Goal: Task Accomplishment & Management: Complete application form

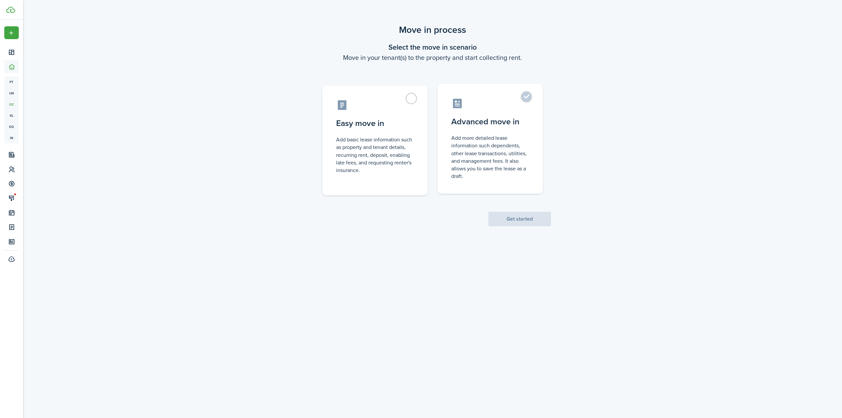
click at [488, 124] on control-radio-card-title "Advanced move in" at bounding box center [490, 122] width 78 height 12
radio input "true"
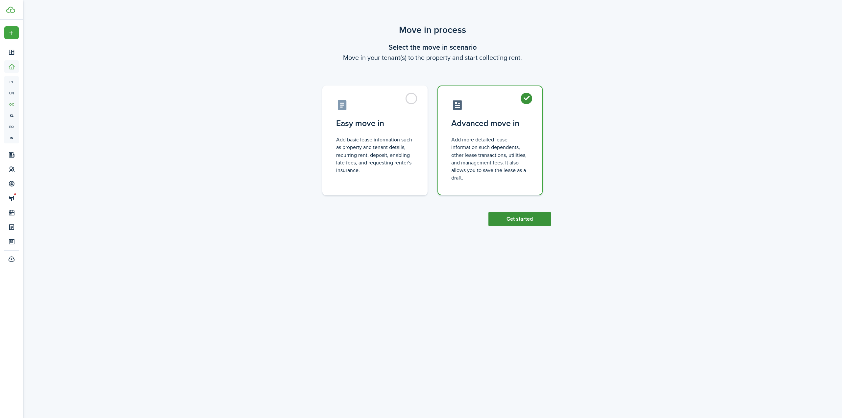
click at [516, 218] on button "Get started" at bounding box center [520, 219] width 63 height 14
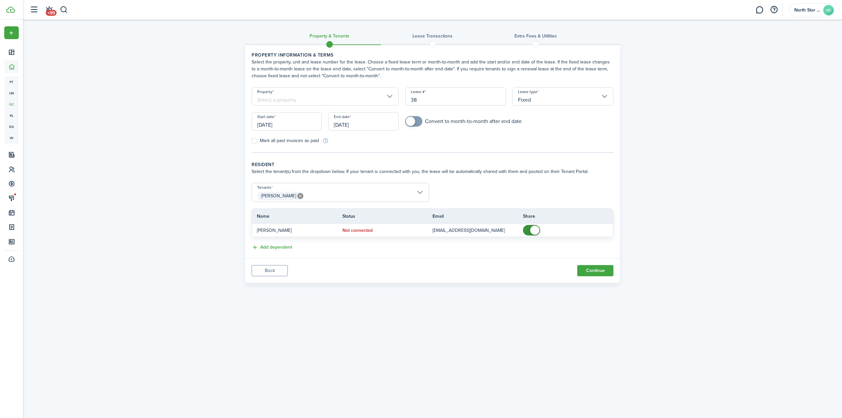
click at [291, 97] on input "Property" at bounding box center [325, 96] width 147 height 18
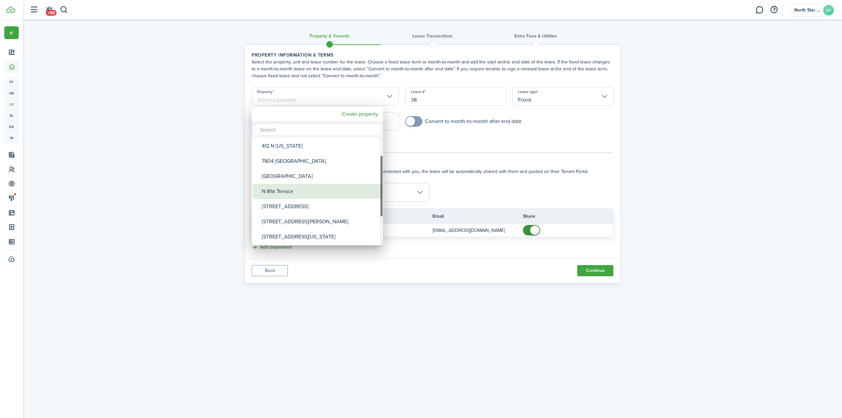
click at [296, 190] on div "N 81st Terrace" at bounding box center [320, 191] width 116 height 15
type input "N 81st Terrace"
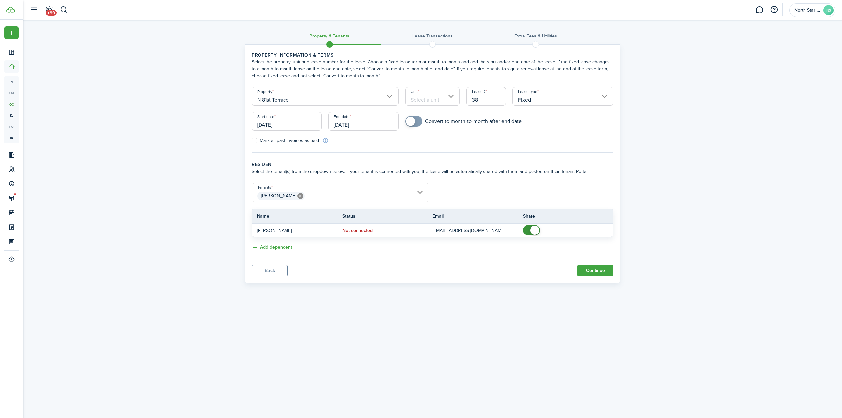
click at [457, 96] on input "Unit" at bounding box center [432, 96] width 55 height 18
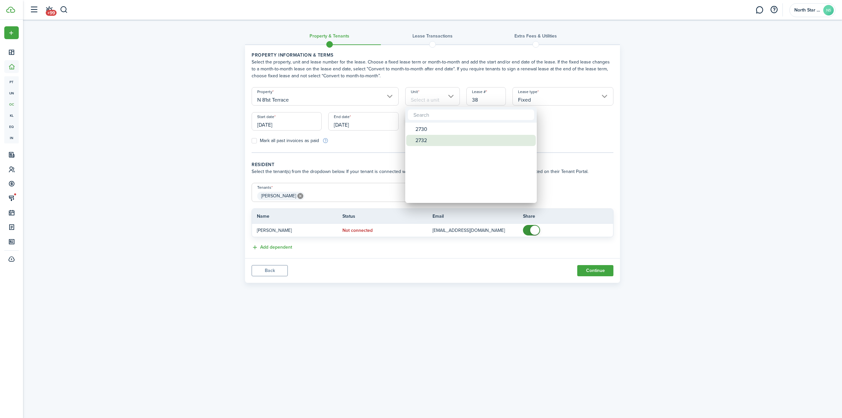
click at [424, 140] on div "2732" at bounding box center [474, 140] width 116 height 11
type input "2732"
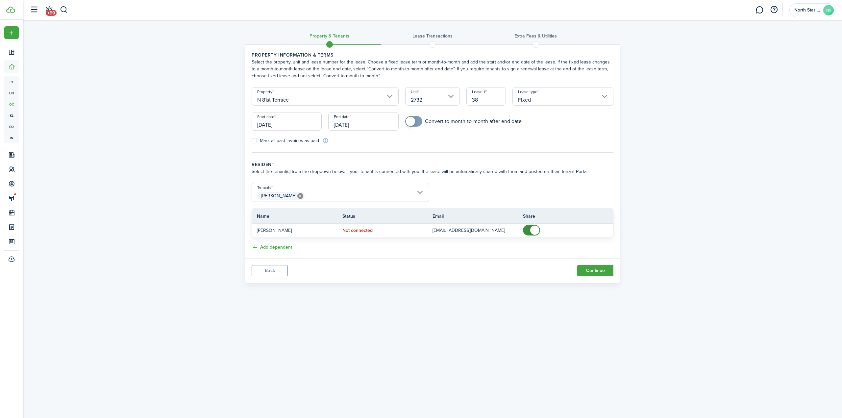
click at [263, 125] on input "[DATE]" at bounding box center [287, 121] width 70 height 18
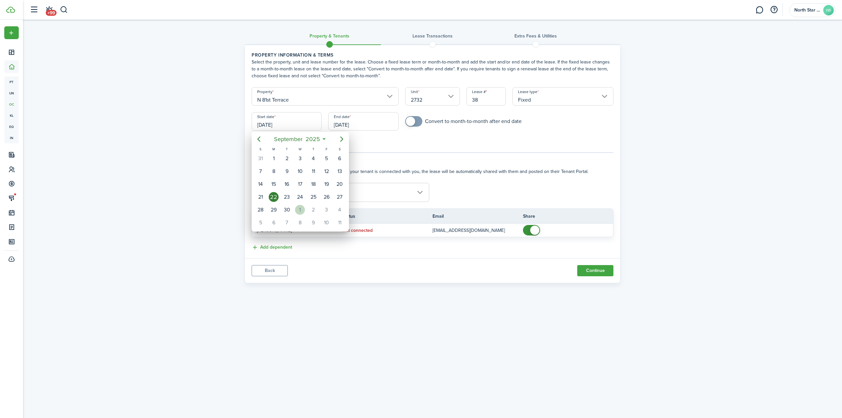
click at [299, 211] on div "1" at bounding box center [300, 210] width 10 height 10
type input "[DATE]"
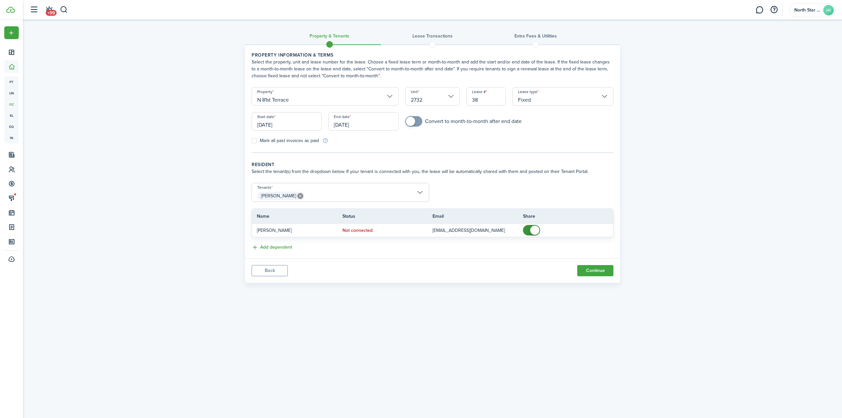
click at [337, 125] on input "[DATE]" at bounding box center [363, 121] width 70 height 18
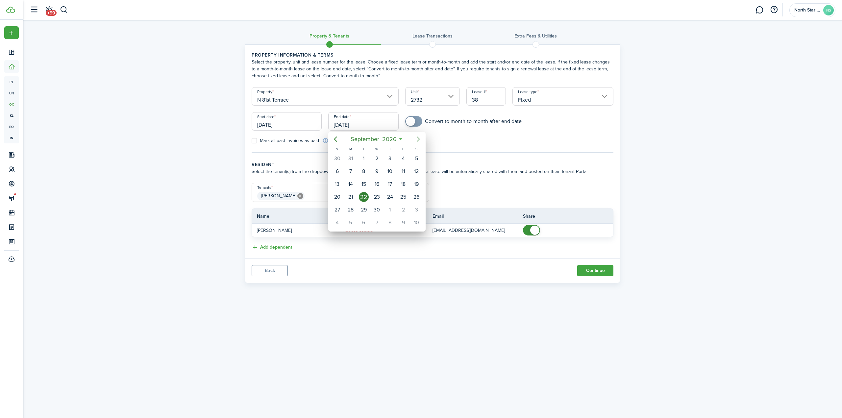
click at [416, 138] on icon "Next page" at bounding box center [419, 139] width 8 height 8
click at [419, 206] on div "31" at bounding box center [417, 210] width 10 height 10
type input "[DATE]"
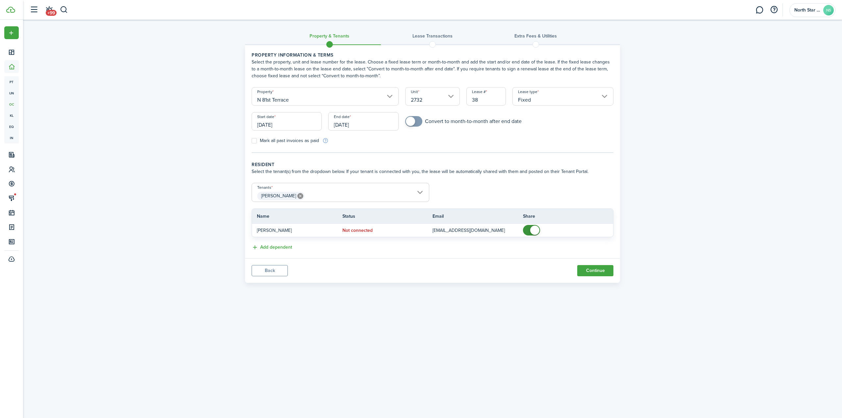
checkbox input "true"
click at [413, 123] on span at bounding box center [410, 121] width 9 height 9
click at [599, 268] on button "Continue" at bounding box center [595, 270] width 36 height 11
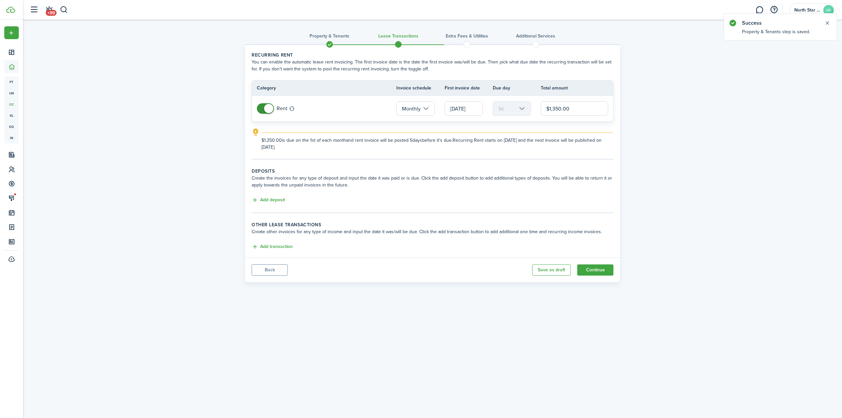
click at [566, 105] on input "$1,350.00" at bounding box center [574, 108] width 67 height 14
type input "$1,595.00"
click at [270, 198] on button "Add deposit" at bounding box center [268, 200] width 33 height 8
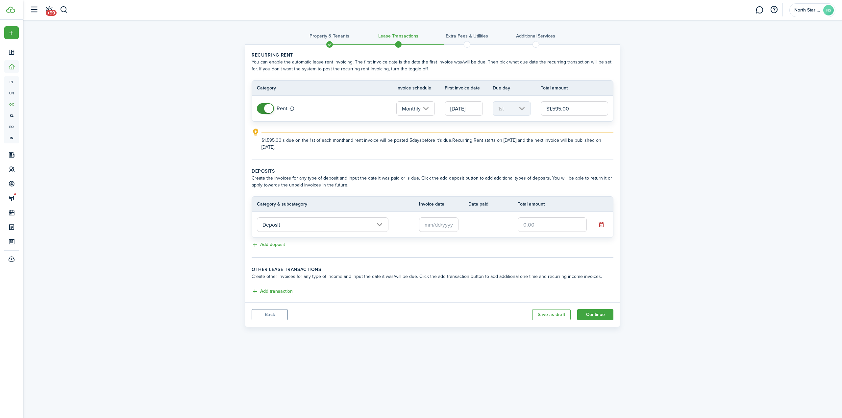
click at [426, 222] on input "text" at bounding box center [438, 224] width 39 height 14
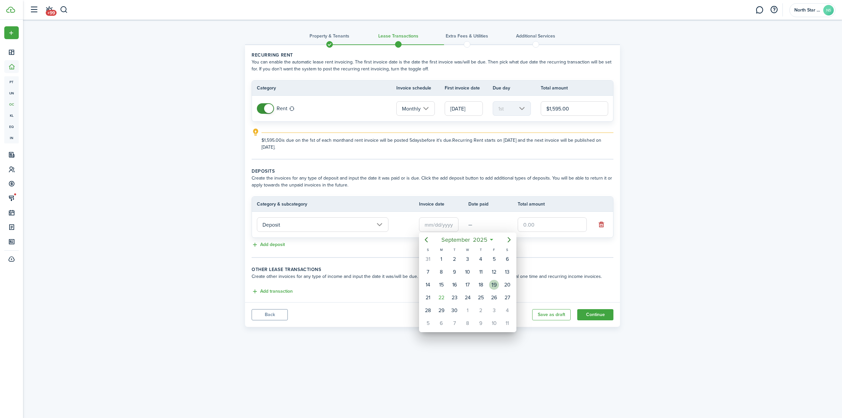
click at [493, 284] on div "19" at bounding box center [494, 285] width 10 height 10
type input "[DATE]"
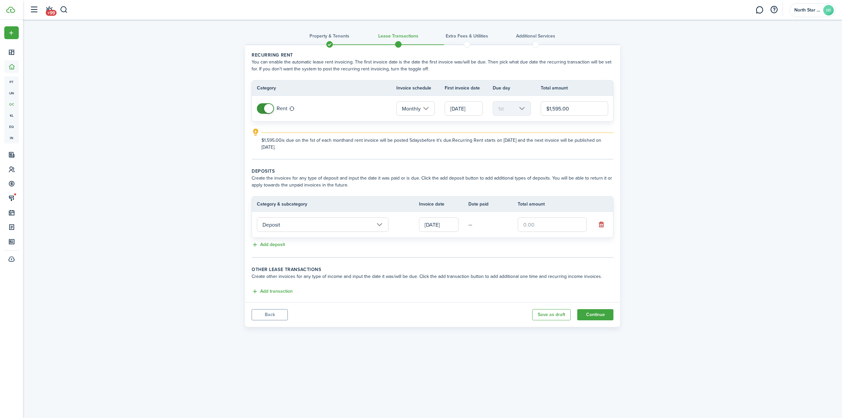
click at [538, 223] on input "text" at bounding box center [552, 224] width 69 height 14
type input "$1,595.00"
click at [397, 253] on tc-wizard-step "Deposits Create the invoices for any type of deposit and input the date it was …" at bounding box center [433, 213] width 362 height 90
click at [595, 311] on button "Continue" at bounding box center [595, 314] width 36 height 11
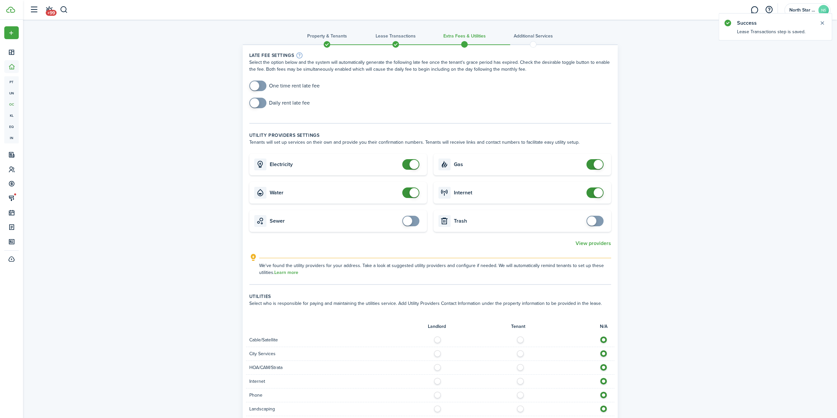
checkbox input "true"
click at [255, 85] on span at bounding box center [254, 85] width 9 height 9
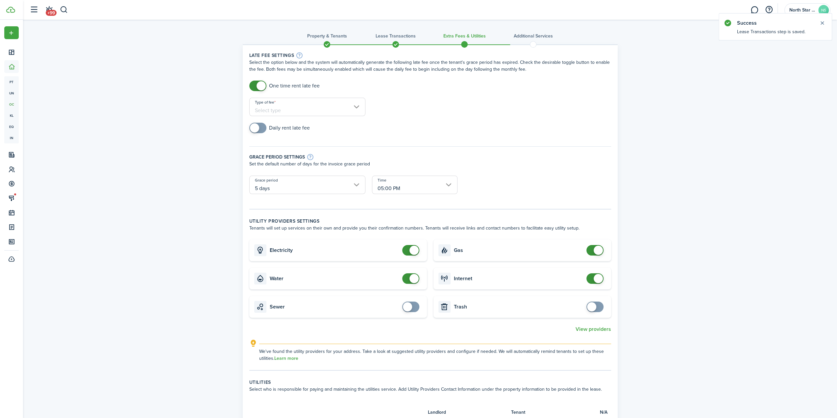
click at [278, 108] on input "Type of fee" at bounding box center [307, 107] width 116 height 18
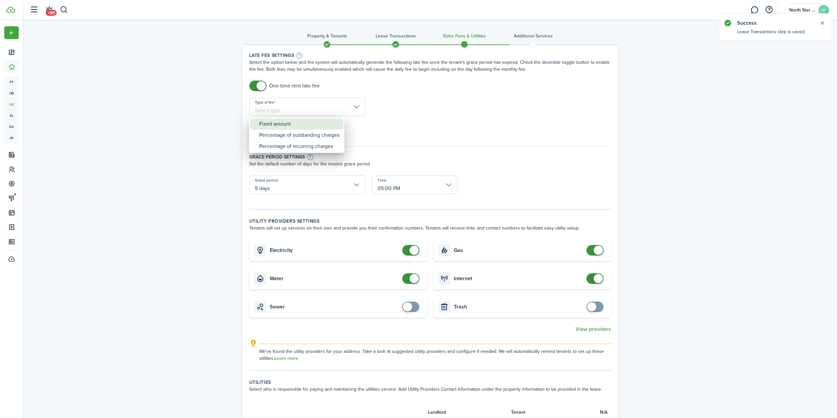
click at [298, 125] on div "Fixed amount" at bounding box center [299, 123] width 80 height 11
type input "Fixed amount"
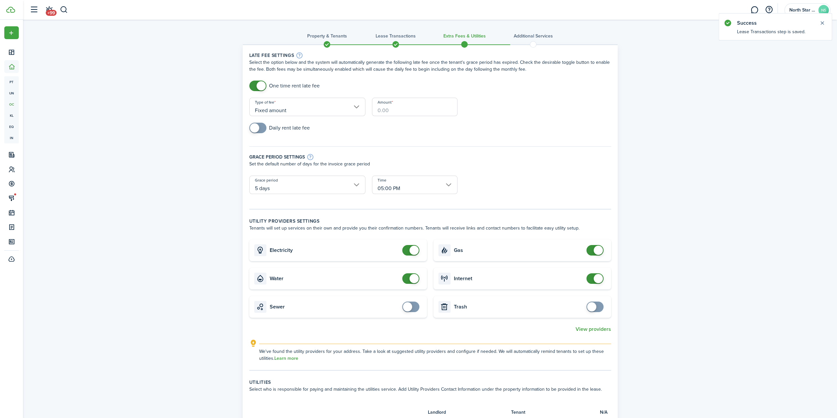
click at [403, 112] on input "Amount" at bounding box center [415, 107] width 86 height 18
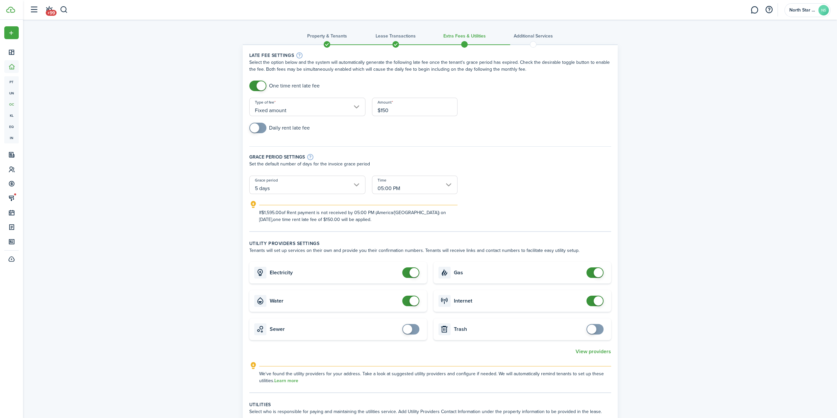
type input "$150.00"
click at [511, 131] on div "Daily rent late fee" at bounding box center [430, 131] width 368 height 17
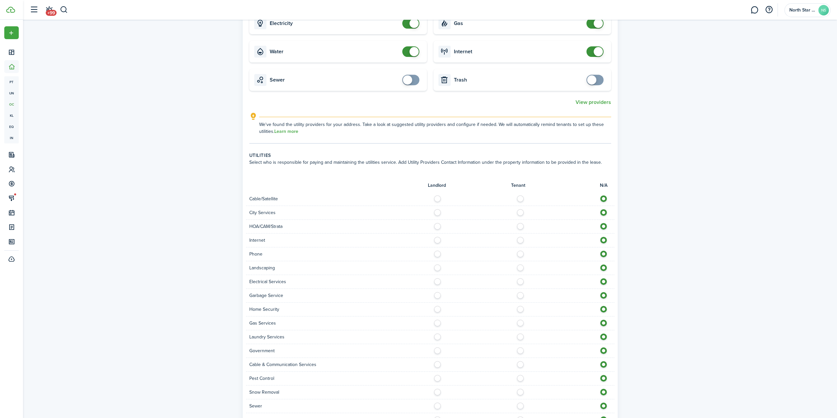
scroll to position [305, 0]
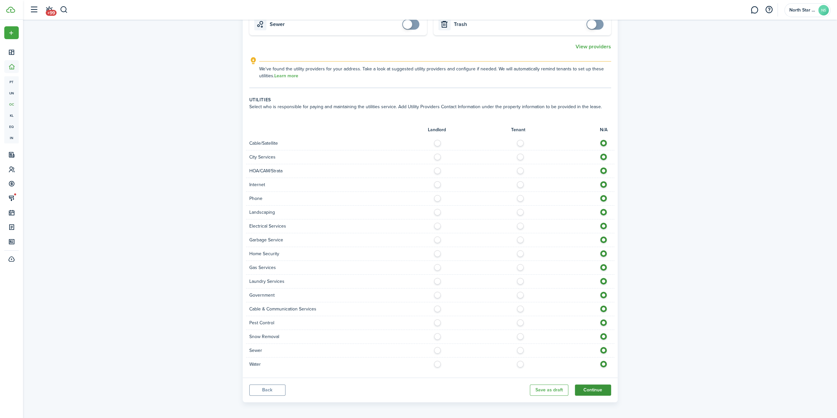
click at [595, 387] on button "Continue" at bounding box center [593, 390] width 36 height 11
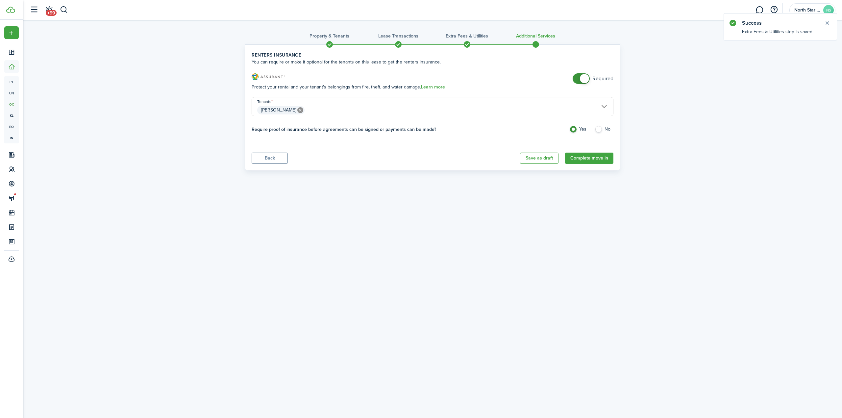
click at [599, 129] on label "No" at bounding box center [604, 131] width 19 height 10
radio input "false"
radio input "true"
click at [585, 158] on button "Complete move in" at bounding box center [589, 158] width 48 height 11
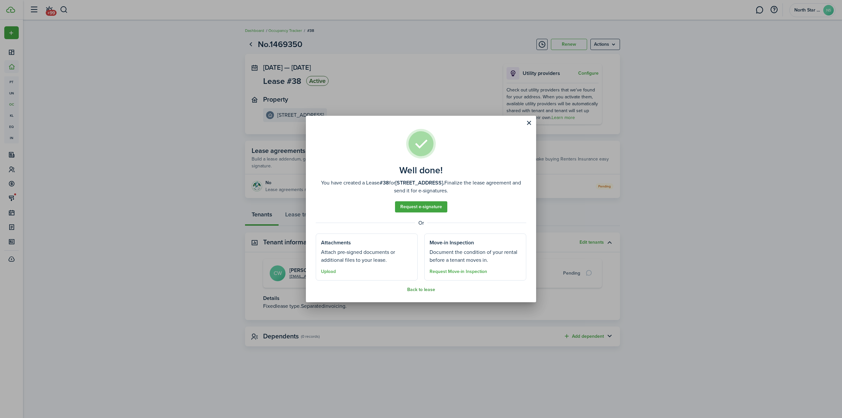
click at [418, 291] on button "Back to lease" at bounding box center [421, 289] width 28 height 5
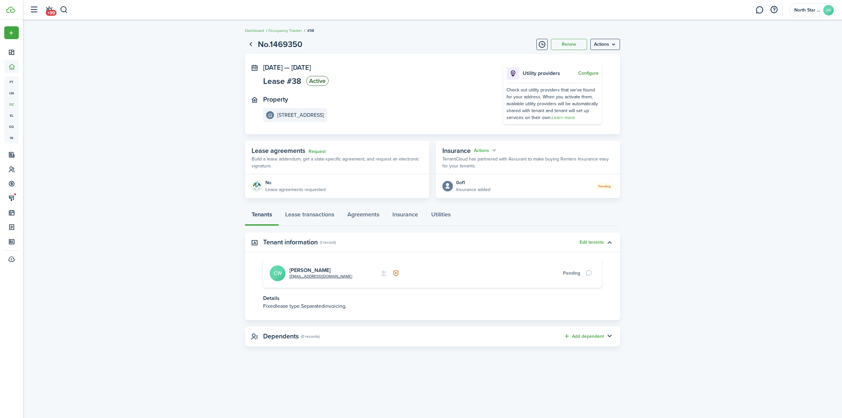
click at [585, 73] on button "Configure" at bounding box center [588, 73] width 20 height 5
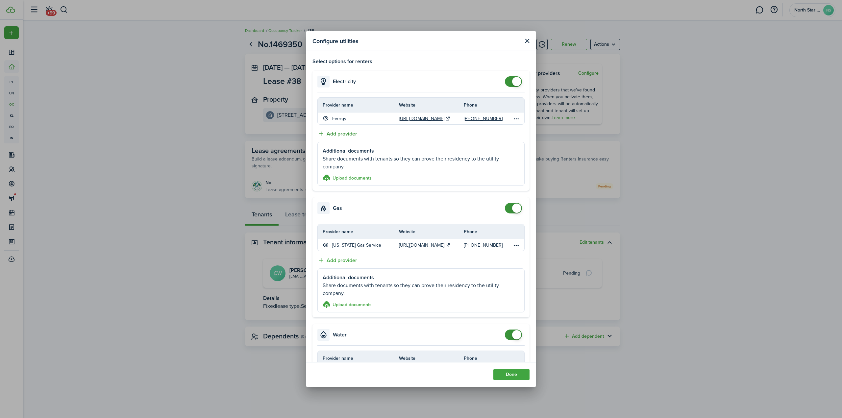
click at [345, 131] on button "Add provider" at bounding box center [337, 134] width 40 height 8
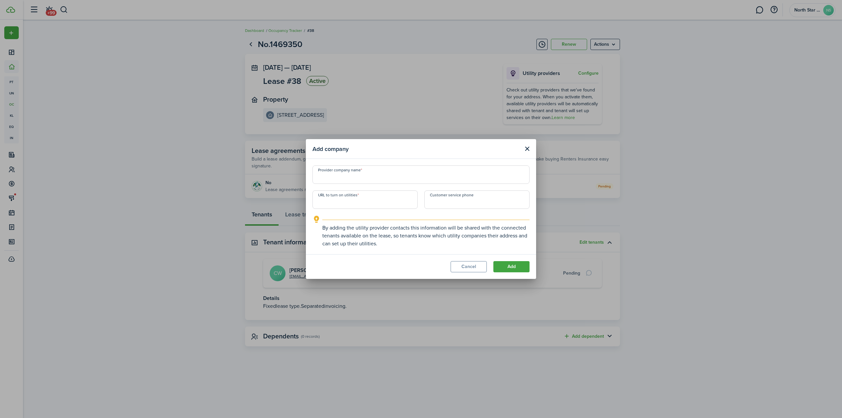
click at [357, 180] on input "Provider company name" at bounding box center [421, 174] width 217 height 18
type input "board"
click at [465, 266] on button "Cancel" at bounding box center [469, 266] width 36 height 11
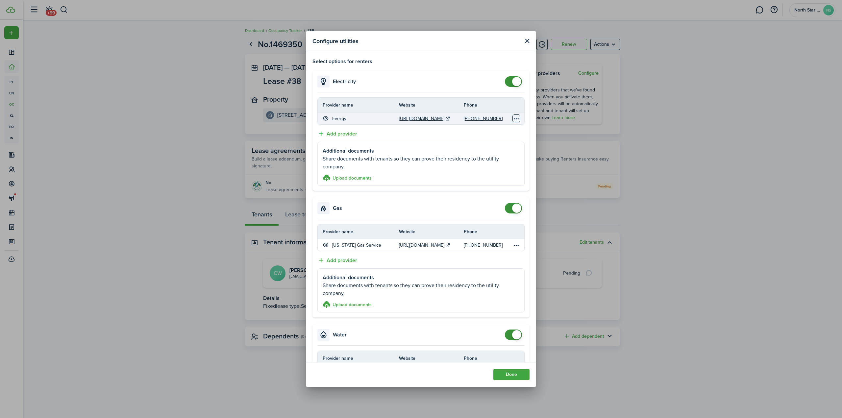
click at [513, 119] on table-menu-btn-icon "Open menu" at bounding box center [517, 118] width 8 height 8
click at [452, 71] on accordion-header "Electricity" at bounding box center [421, 82] width 217 height 22
click at [529, 40] on button "Close modal" at bounding box center [527, 41] width 8 height 8
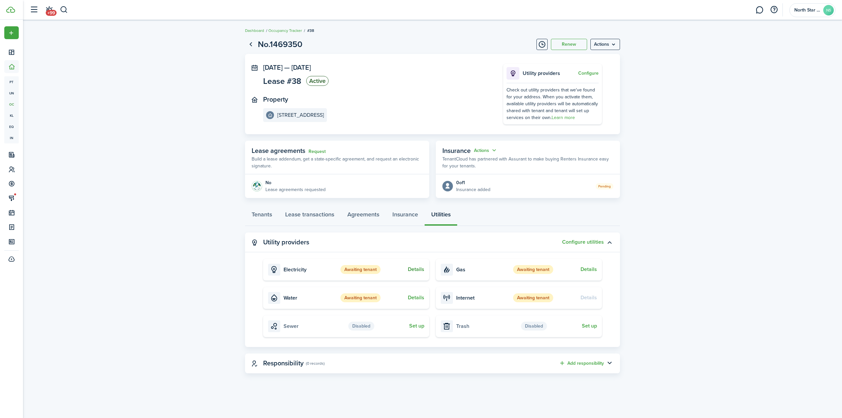
click at [418, 269] on button "Details" at bounding box center [416, 269] width 16 height 6
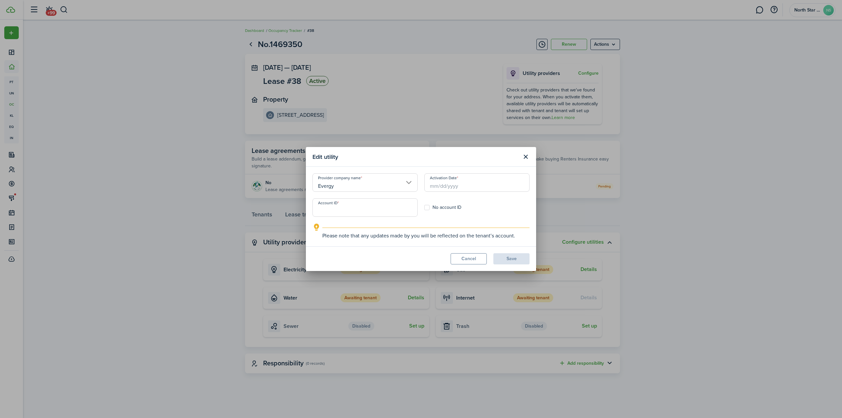
click at [354, 182] on input "Evergy" at bounding box center [365, 182] width 105 height 18
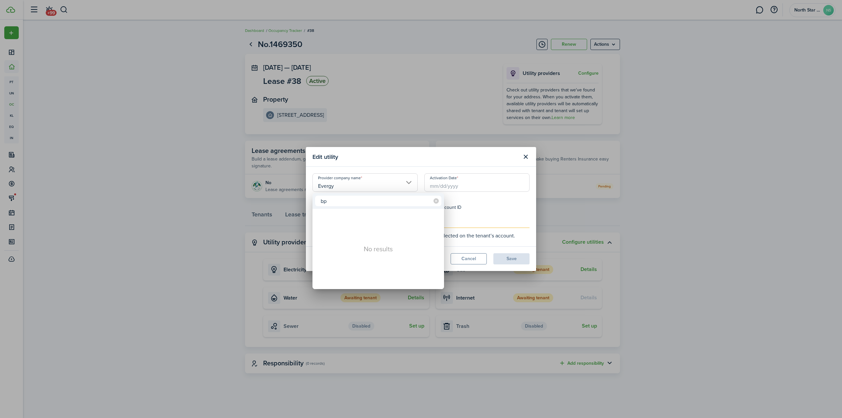
type input "bpu"
type input "Board"
click at [389, 157] on div at bounding box center [421, 208] width 948 height 523
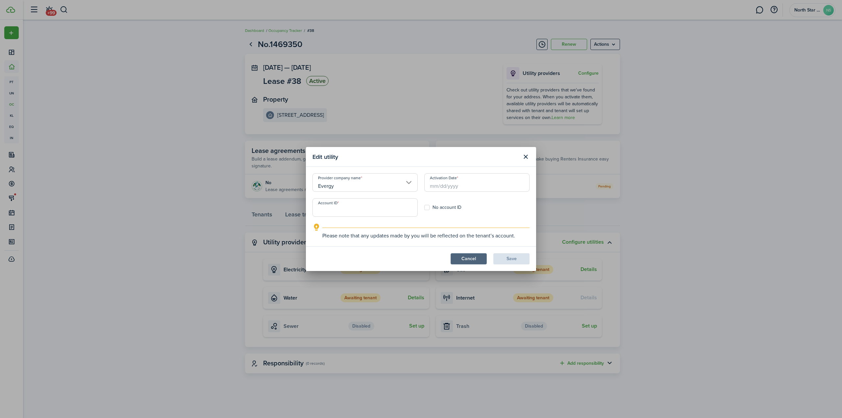
click at [477, 258] on button "Cancel" at bounding box center [469, 258] width 36 height 11
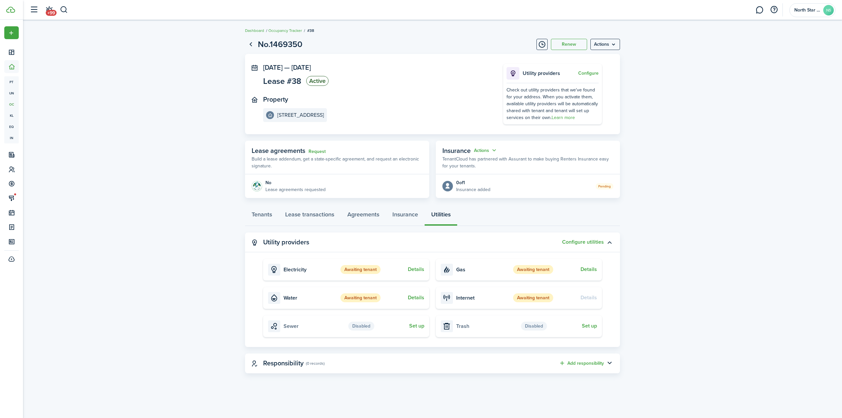
click at [735, 226] on lease-view "No.1469350 Renew Actions [DATE] — [DATE] Lease #38 Active Property [STREET_ADDR…" at bounding box center [432, 206] width 819 height 342
click at [610, 40] on menu-btn "Actions" at bounding box center [606, 44] width 30 height 11
click at [674, 116] on lease-view "No.1469350 Renew Actions [DATE] — [DATE] Lease #38 Active Property [STREET_ADDR…" at bounding box center [432, 206] width 819 height 342
click at [680, 313] on lease-view "No.1469350 Renew Actions [DATE] — [DATE] Lease #38 Active Property [STREET_ADDR…" at bounding box center [432, 206] width 819 height 342
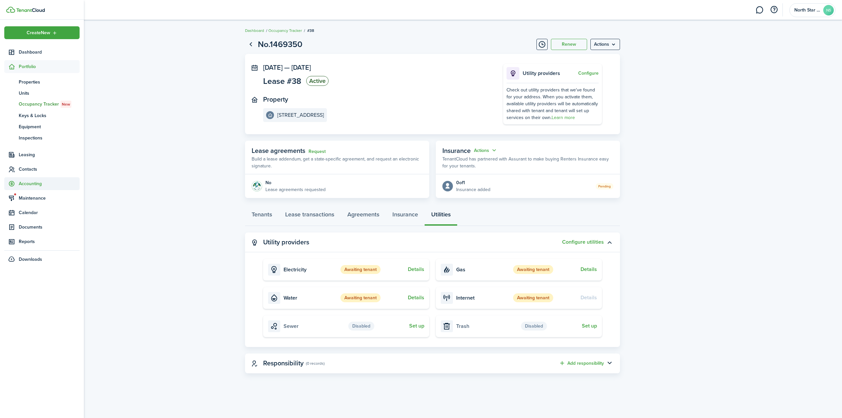
click at [30, 184] on span "Accounting" at bounding box center [49, 183] width 61 height 7
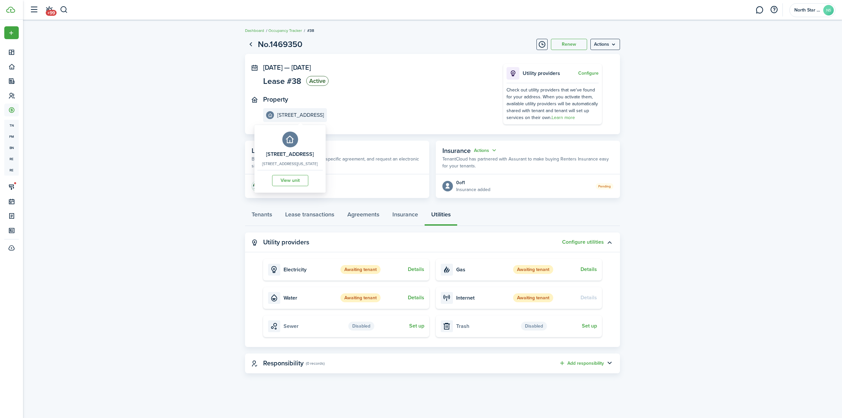
click at [291, 114] on e-details-info-title "[STREET_ADDRESS]" at bounding box center [300, 115] width 47 height 6
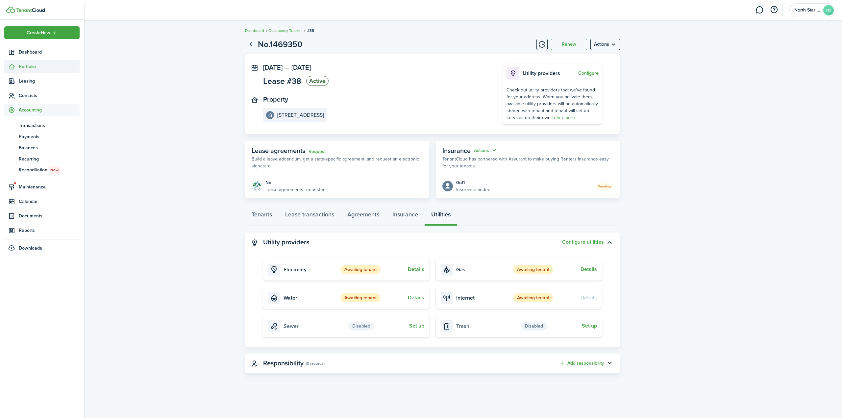
click at [21, 68] on span "Portfolio" at bounding box center [49, 66] width 61 height 7
click at [28, 155] on span "Leasing" at bounding box center [49, 154] width 61 height 7
click at [29, 160] on span "Contacts" at bounding box center [49, 158] width 61 height 7
click at [33, 139] on span "Accounting" at bounding box center [49, 139] width 61 height 7
click at [34, 123] on span "Transactions" at bounding box center [49, 125] width 61 height 7
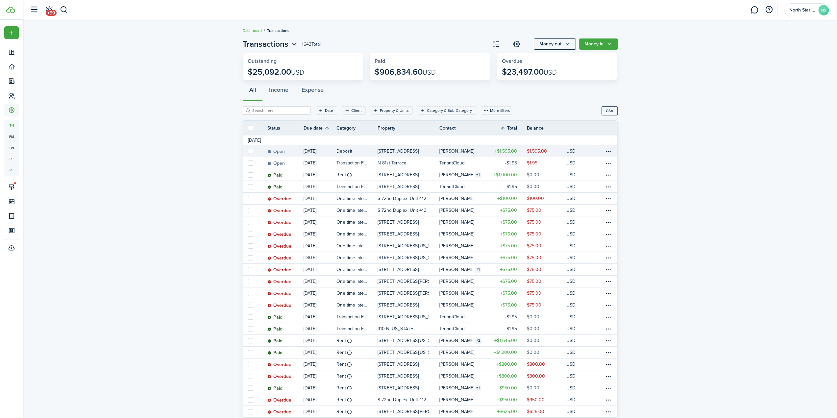
click at [454, 152] on table-profile-info-text "[PERSON_NAME]" at bounding box center [456, 151] width 35 height 5
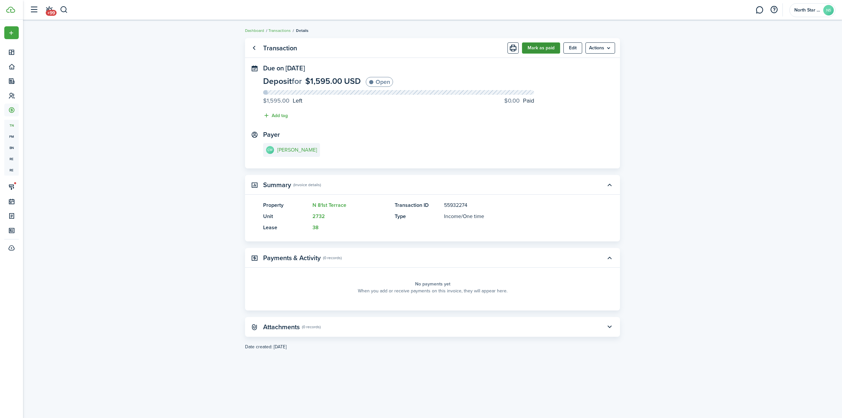
click at [548, 49] on button "Mark as paid" at bounding box center [541, 47] width 38 height 11
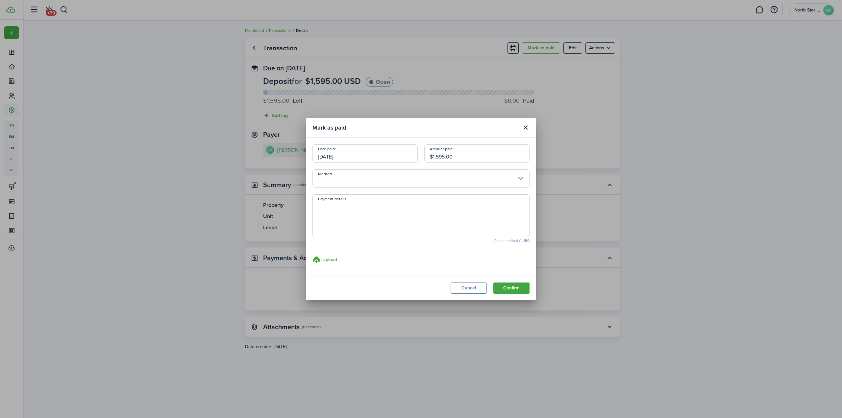
drag, startPoint x: 465, startPoint y: 156, endPoint x: 264, endPoint y: 146, distance: 201.6
click at [275, 149] on div "Mark as paid Date paid [DATE] Amount paid $1,595.00 Method Payment details Char…" at bounding box center [421, 209] width 842 height 418
click at [343, 185] on input "Method" at bounding box center [421, 178] width 217 height 18
type input "$195.00"
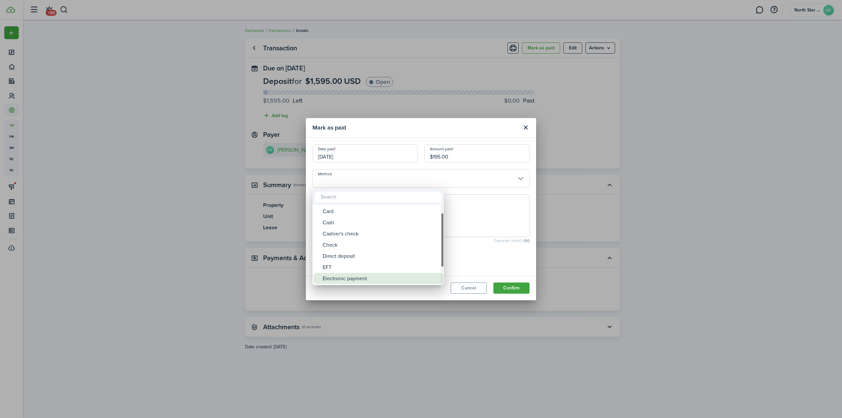
click at [349, 277] on div "Electronic payment" at bounding box center [381, 278] width 116 height 11
type input "Electronic payment"
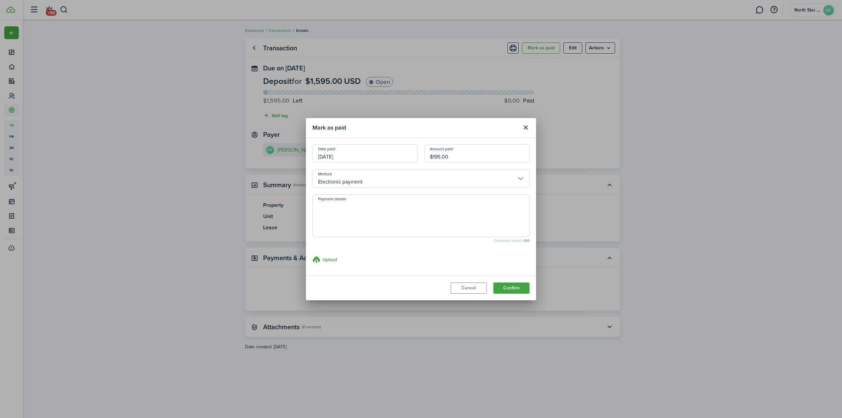
click at [367, 211] on textarea "Payment details" at bounding box center [421, 218] width 216 height 32
type textarea "cashapp"
click at [514, 287] on button "Confirm" at bounding box center [511, 288] width 36 height 11
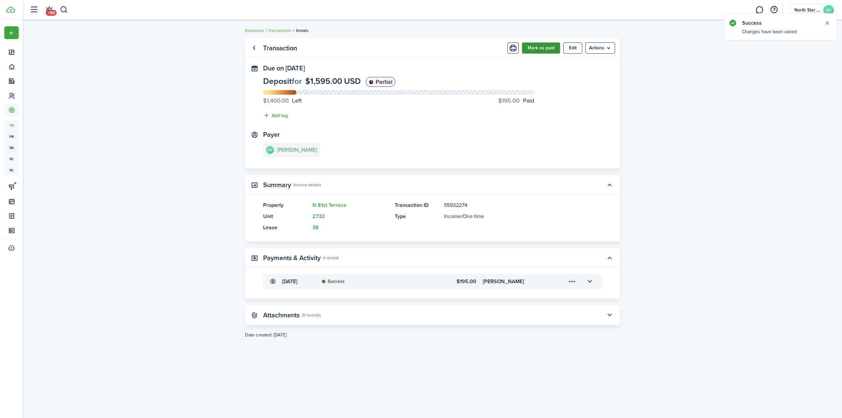
click at [545, 44] on button "Mark as paid" at bounding box center [541, 47] width 38 height 11
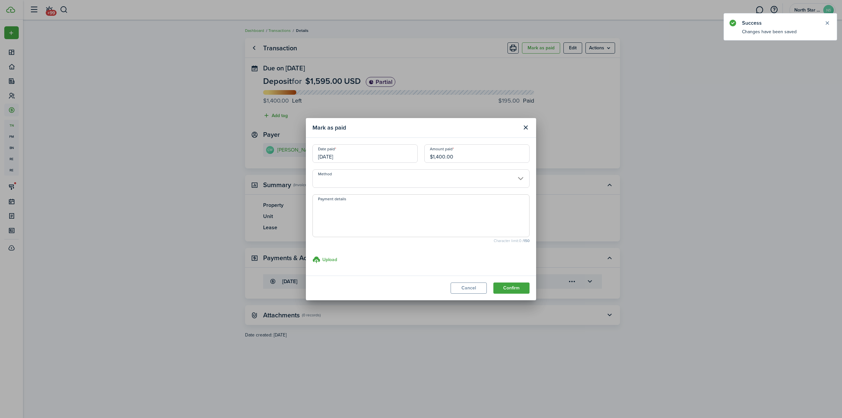
drag, startPoint x: 473, startPoint y: 158, endPoint x: 342, endPoint y: 146, distance: 132.1
click at [342, 147] on div "Date paid [DATE] Amount paid $1,400.00" at bounding box center [421, 156] width 224 height 25
click at [348, 170] on input "Method" at bounding box center [421, 178] width 217 height 18
type input "$500.00"
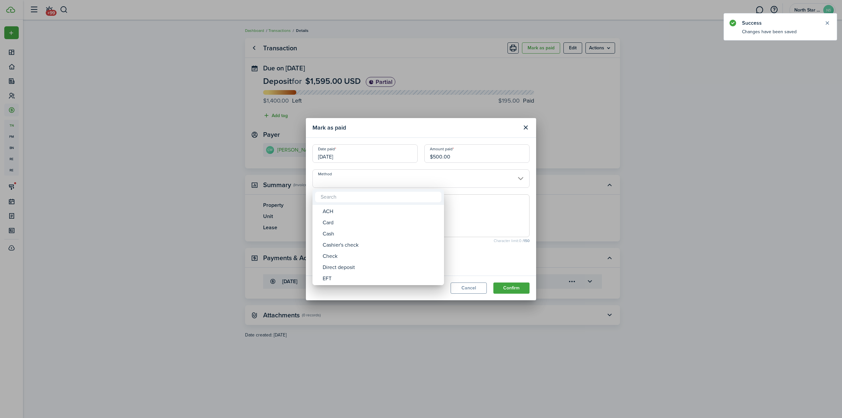
click at [348, 179] on div at bounding box center [421, 208] width 948 height 523
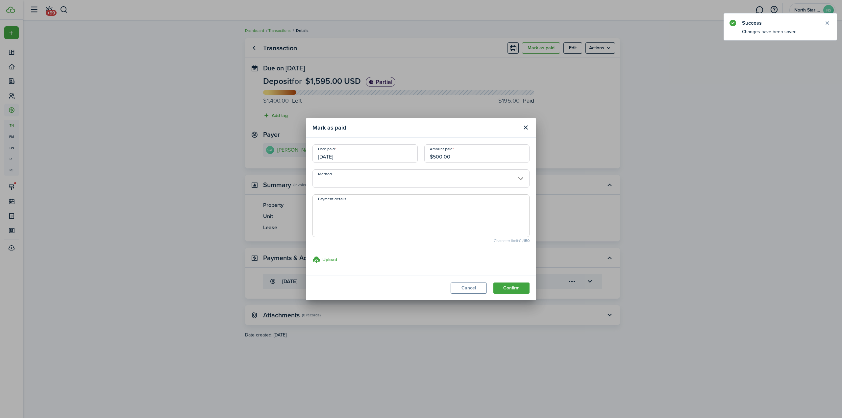
click at [335, 182] on input "Method" at bounding box center [421, 178] width 217 height 18
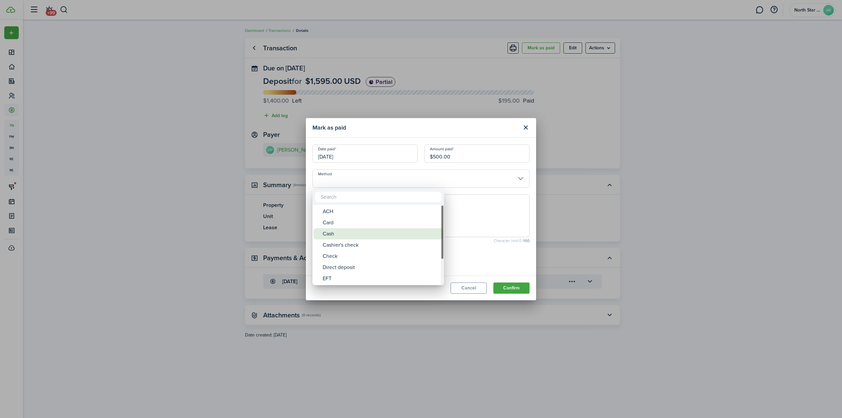
click at [335, 234] on div "Cash" at bounding box center [381, 233] width 116 height 11
type input "Cash"
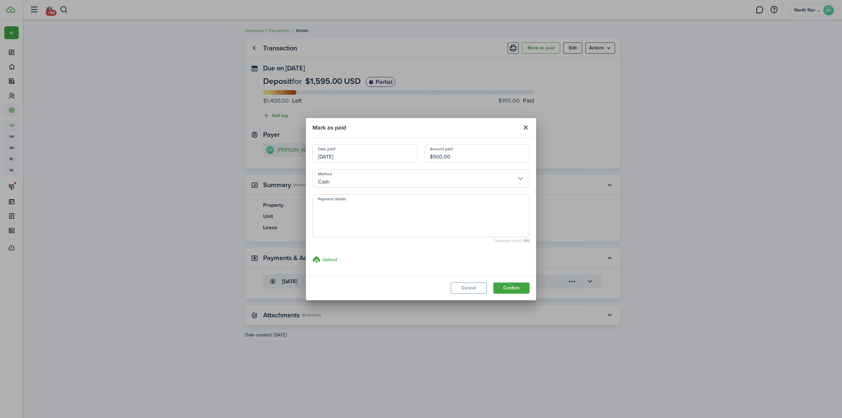
click at [326, 219] on textarea "Payment details" at bounding box center [421, 218] width 216 height 32
type textarea "in person"
click at [521, 288] on button "Confirm" at bounding box center [511, 288] width 36 height 11
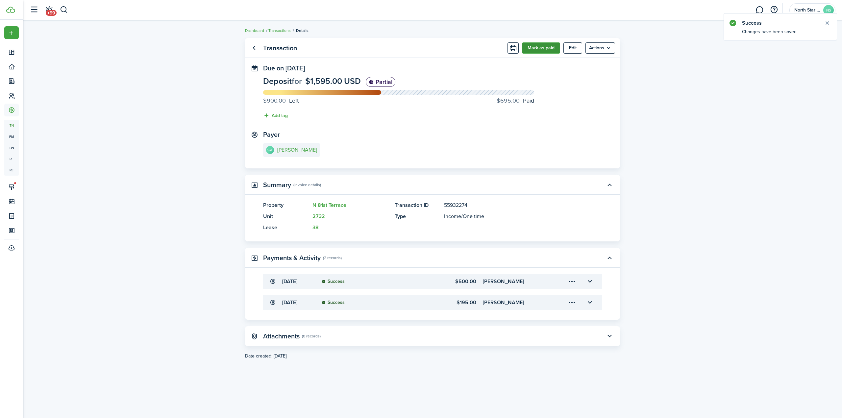
click at [545, 48] on button "Mark as paid" at bounding box center [541, 47] width 38 height 11
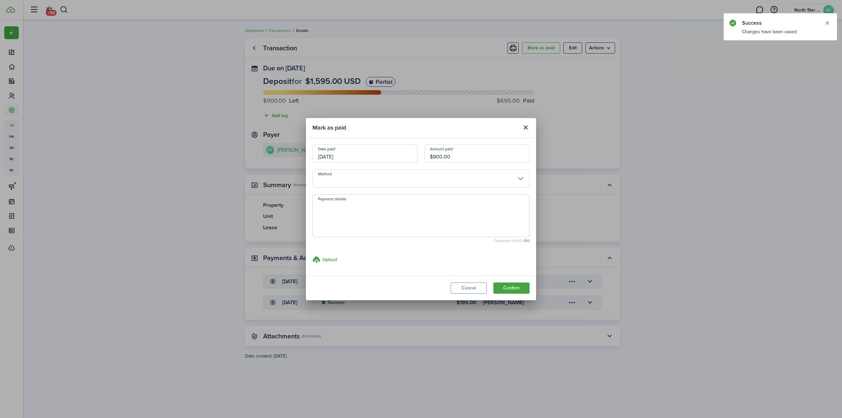
click at [360, 178] on input "Method" at bounding box center [421, 178] width 217 height 18
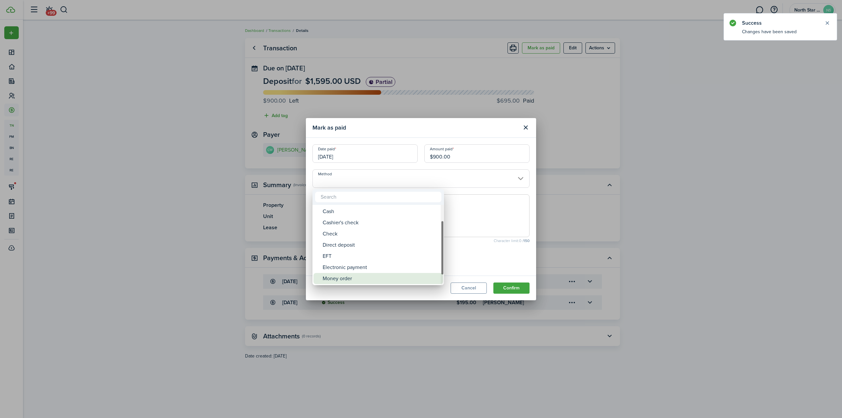
click at [356, 279] on div "Money order" at bounding box center [381, 278] width 116 height 11
type input "Money order"
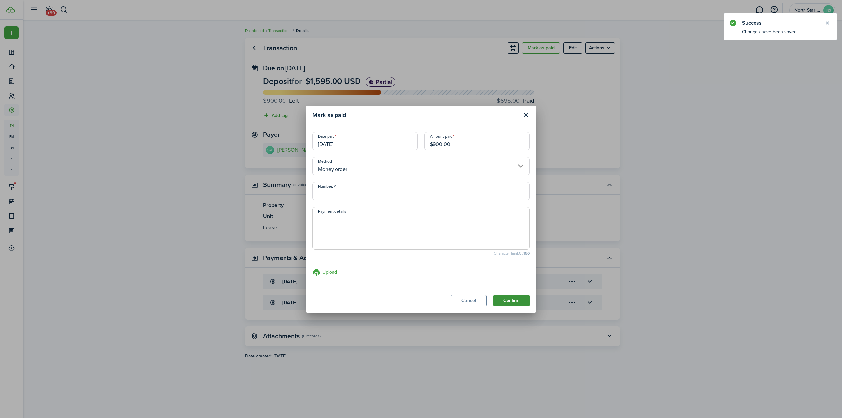
click at [515, 302] on button "Confirm" at bounding box center [511, 300] width 36 height 11
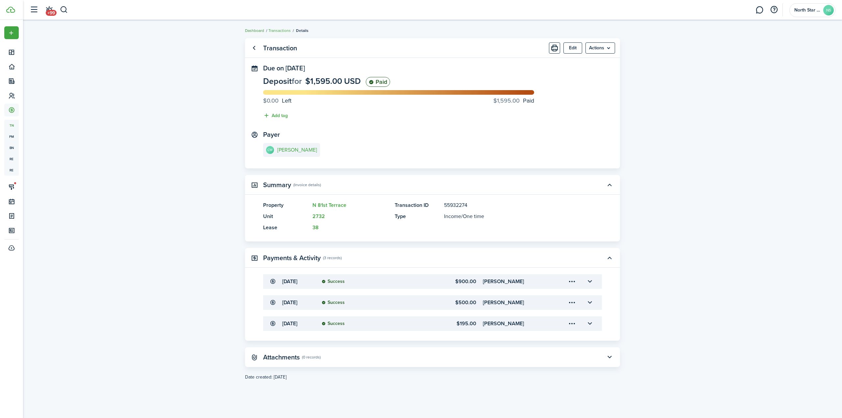
click at [255, 29] on link "Dashboard" at bounding box center [254, 31] width 19 height 6
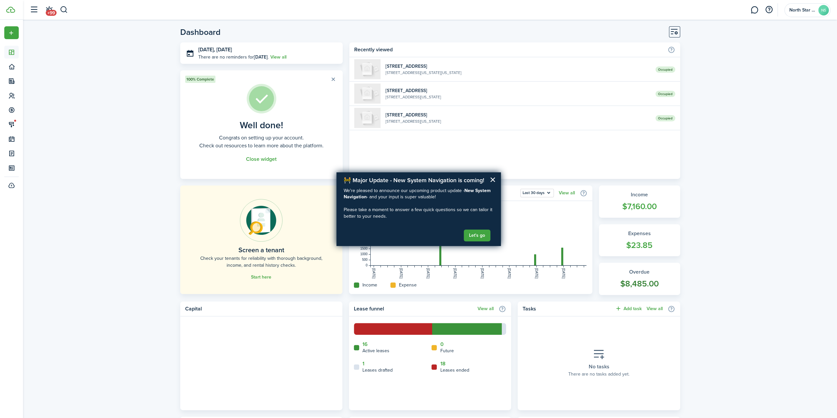
click at [638, 284] on widget-stats-count "$8,485.00" at bounding box center [640, 284] width 68 height 13
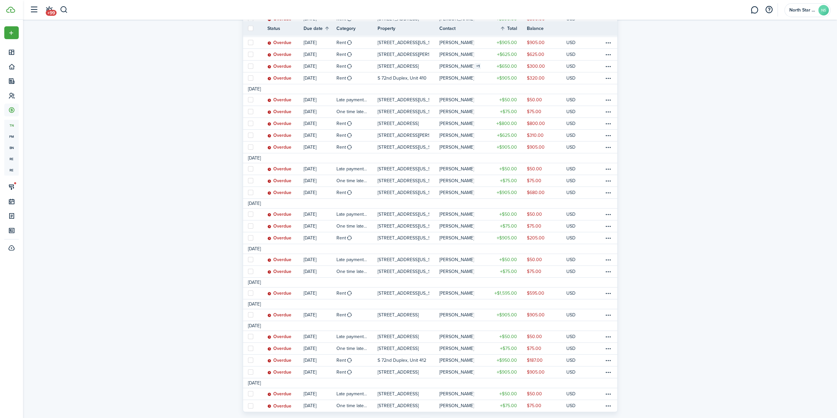
scroll to position [428, 0]
drag, startPoint x: 114, startPoint y: 116, endPoint x: 139, endPoint y: 89, distance: 37.5
click at [139, 89] on invoice-list "Transactions 66 Total Money out Money in Outstanding $23,497.00 USD Paid $8,208…" at bounding box center [430, 18] width 814 height 823
click at [146, 82] on invoice-list "Transactions 66 Total Money out Money in Outstanding $23,497.00 USD Paid $8,208…" at bounding box center [430, 18] width 814 height 823
click at [127, 186] on invoice-list "Transactions 66 Total Money out Money in Outstanding $23,497.00 USD Paid $8,208…" at bounding box center [430, 18] width 814 height 823
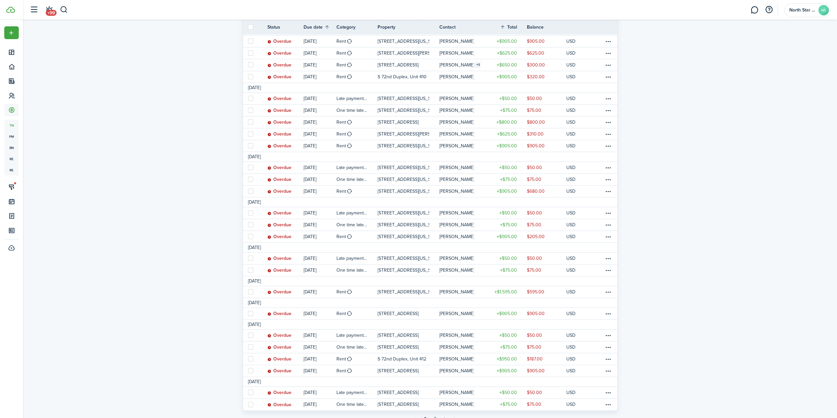
click at [171, 155] on invoice-list "Transactions 66 Total Money out Money in Outstanding $23,497.00 USD Paid $8,208…" at bounding box center [430, 18] width 814 height 823
